Goal: Navigation & Orientation: Go to known website

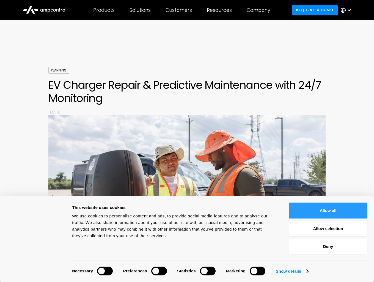
click at [317, 203] on button "Allow all" at bounding box center [328, 211] width 79 height 16
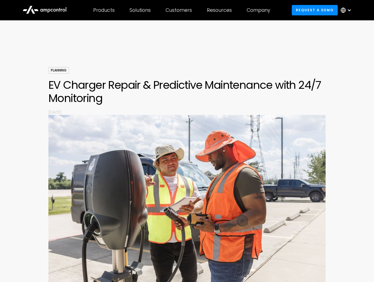
click at [347, 9] on div at bounding box center [347, 10] width 19 height 17
click at [344, 38] on link "German" at bounding box center [344, 36] width 18 height 6
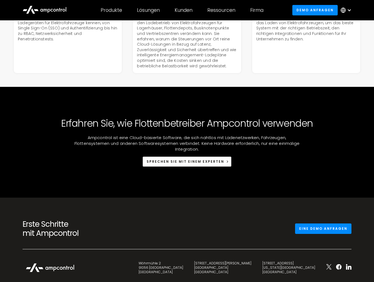
scroll to position [1852, 0]
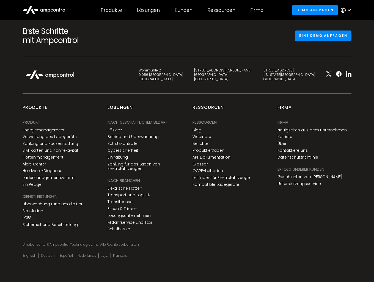
click at [44, 256] on link "Deutsch" at bounding box center [48, 256] width 14 height 4
